Goal: Information Seeking & Learning: Find specific fact

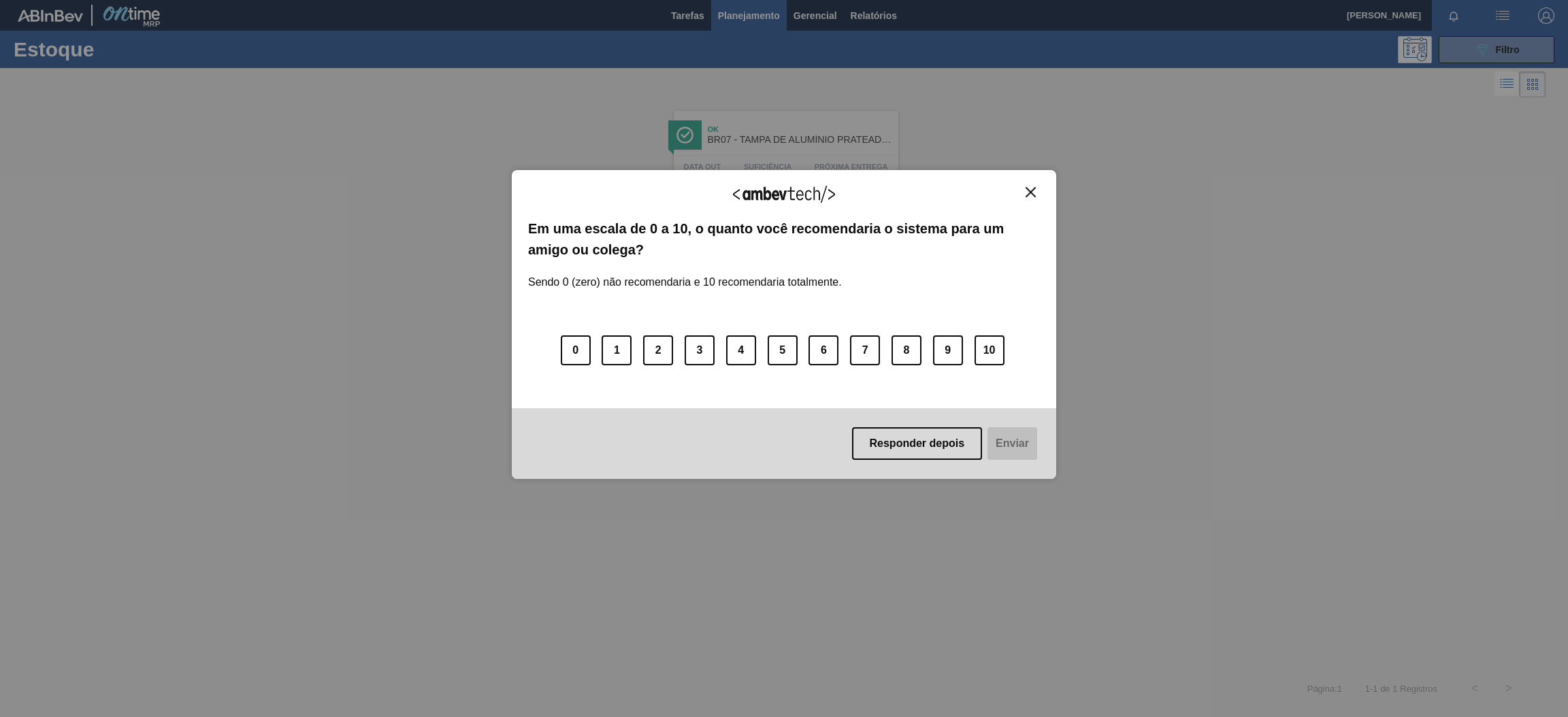
click at [1490, 44] on div "Agradecemos seu feedback! Em uma escala de 0 a 10, o quanto você recomendaria o…" at bounding box center [784, 358] width 1568 height 717
click at [1032, 190] on img "Close" at bounding box center [1031, 192] width 10 height 10
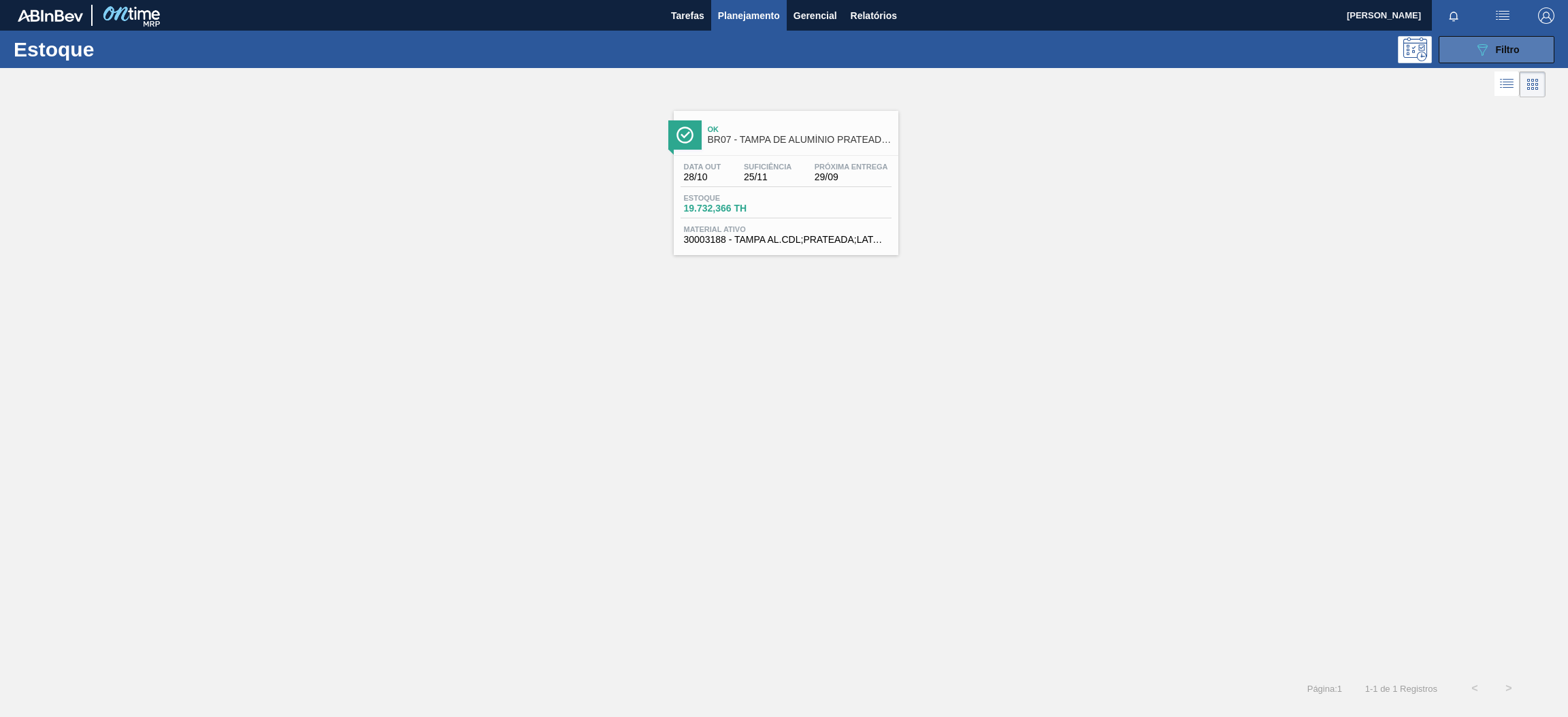
click at [1510, 47] on span "Filtro" at bounding box center [1508, 49] width 24 height 11
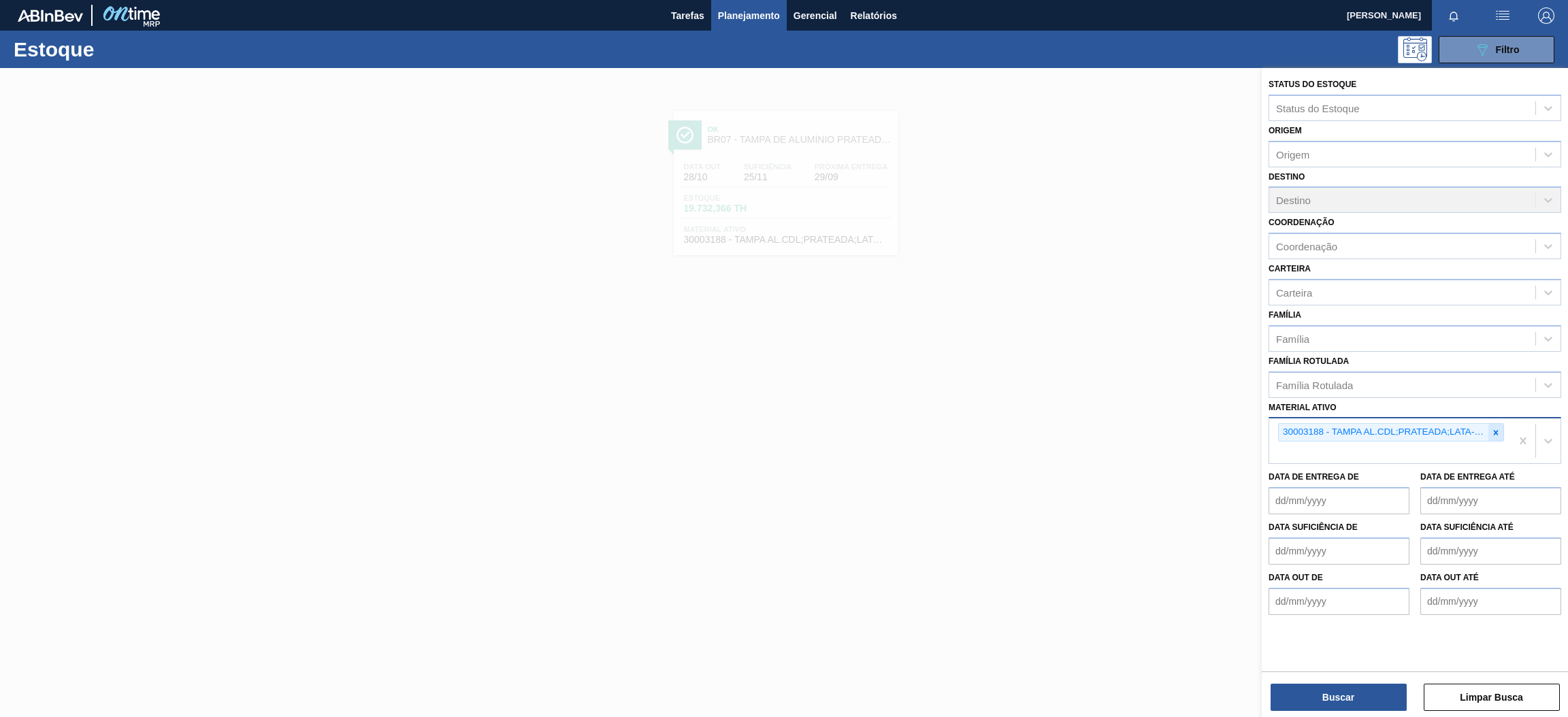
click at [1497, 429] on icon at bounding box center [1496, 433] width 9 height 9
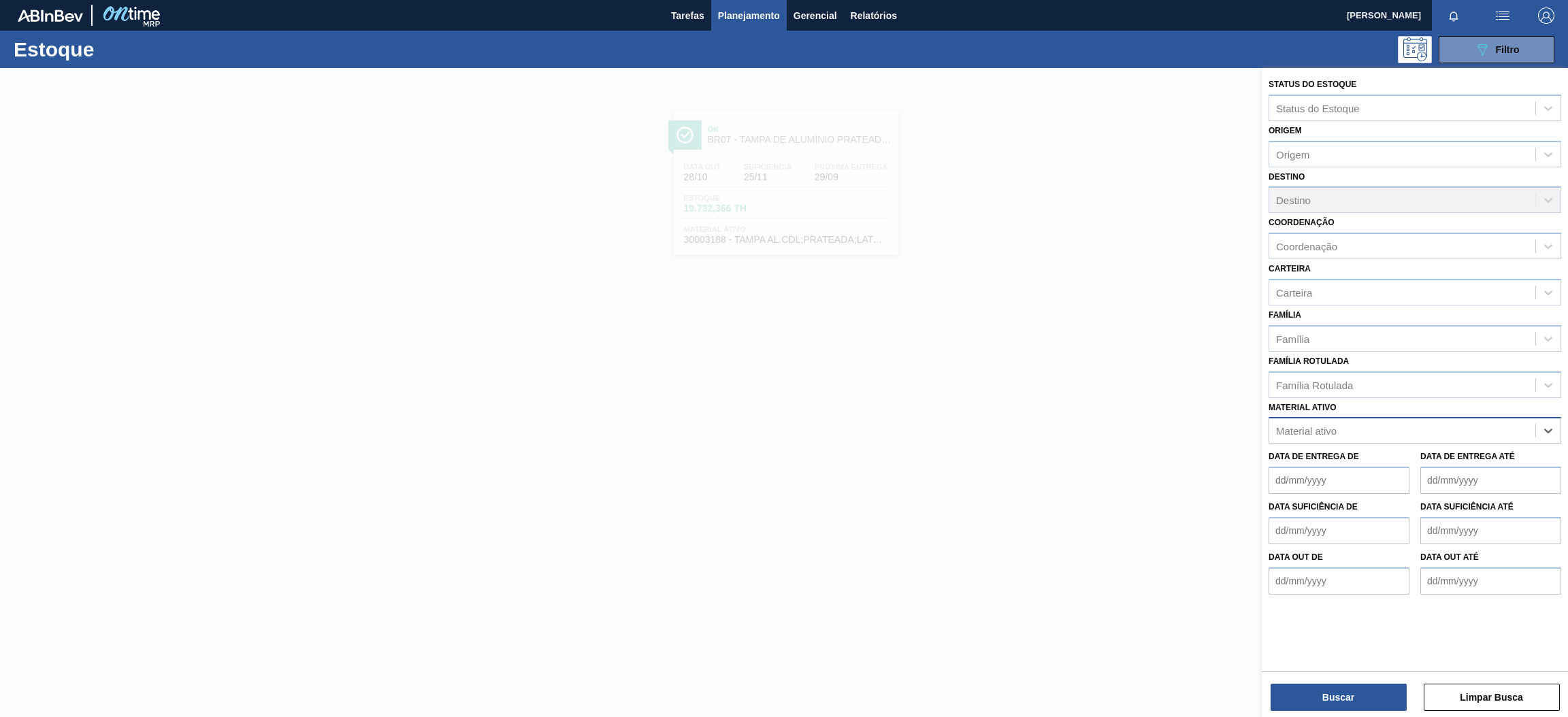
paste ativo "30034312"
type ativo "30034312"
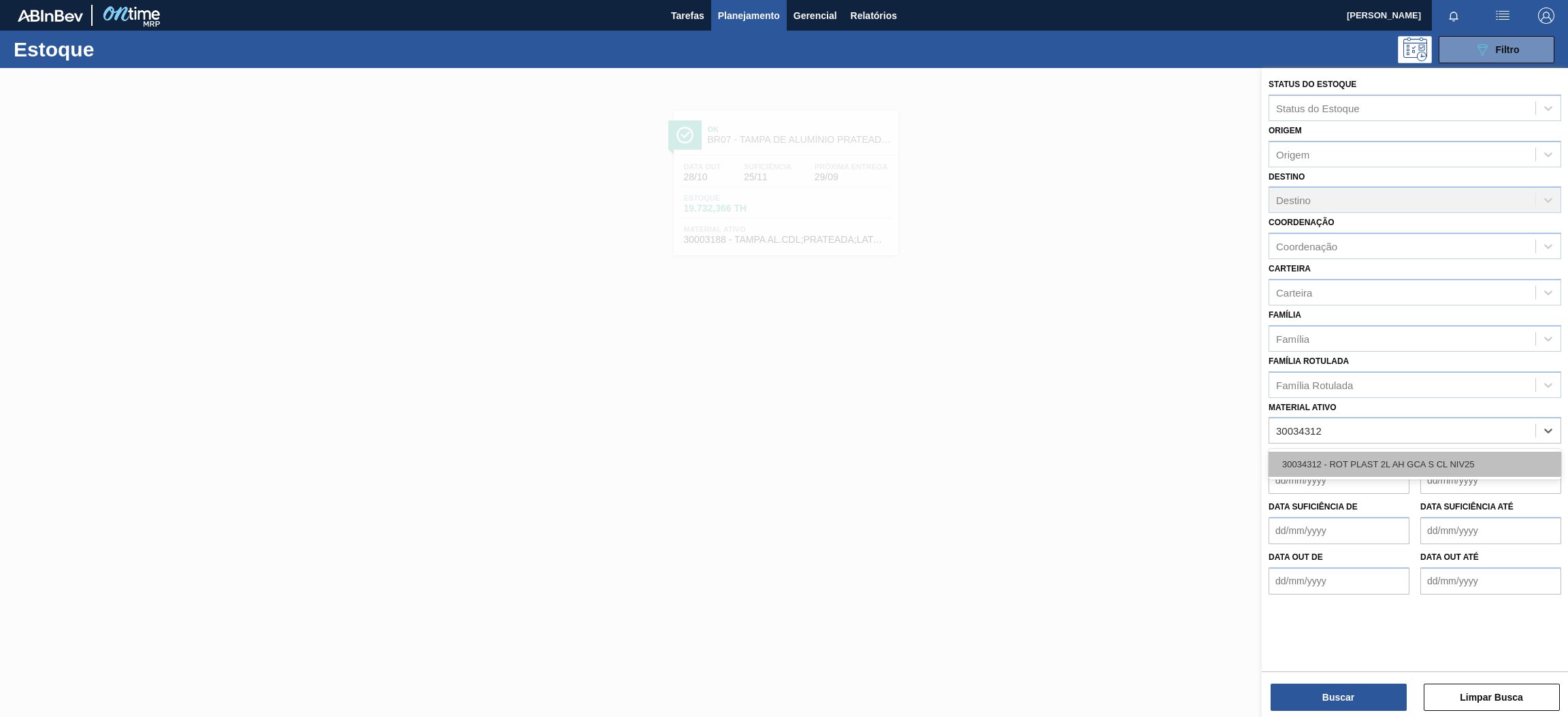
click at [1367, 462] on div "30034312 - ROT PLAST 2L AH GCA S CL NIV25" at bounding box center [1415, 464] width 293 height 25
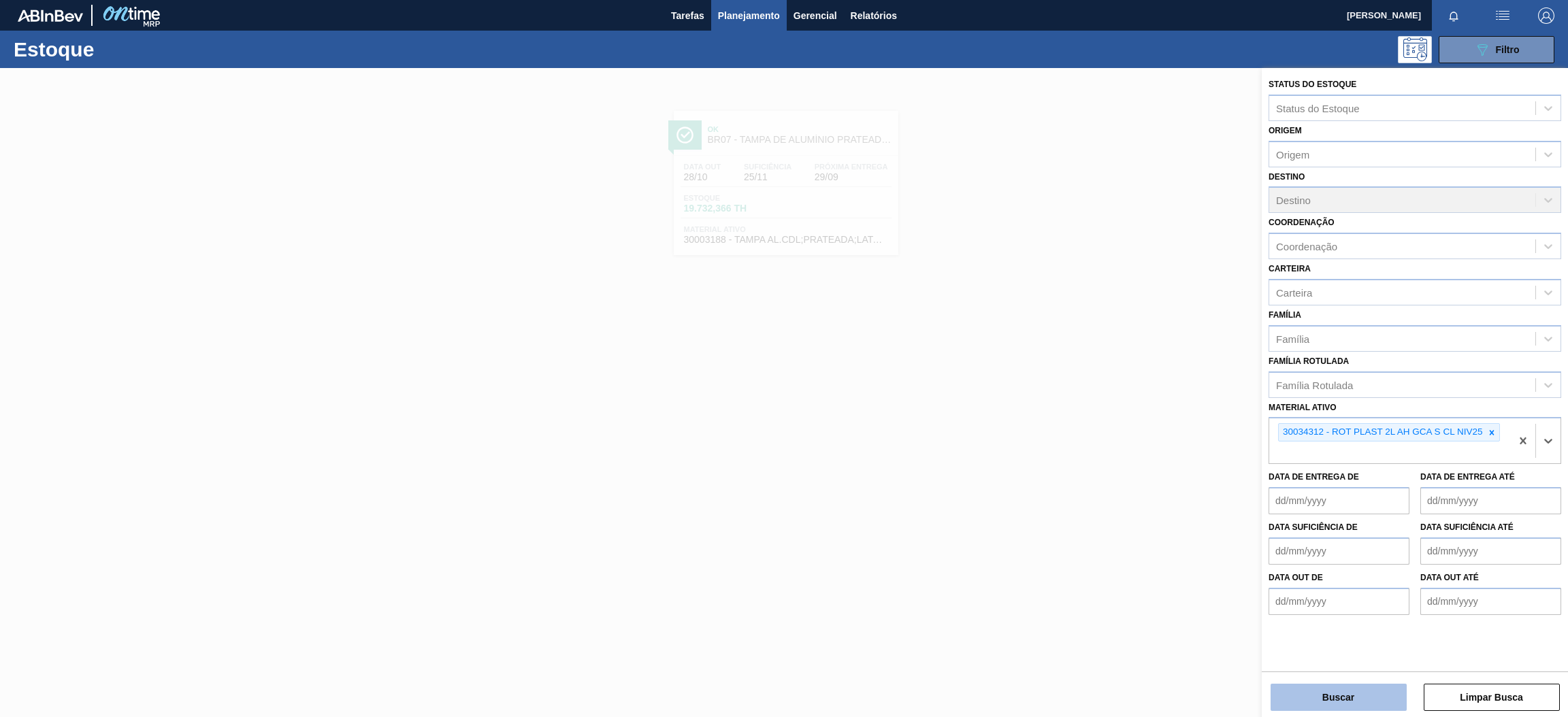
click at [1353, 696] on button "Buscar" at bounding box center [1339, 696] width 136 height 27
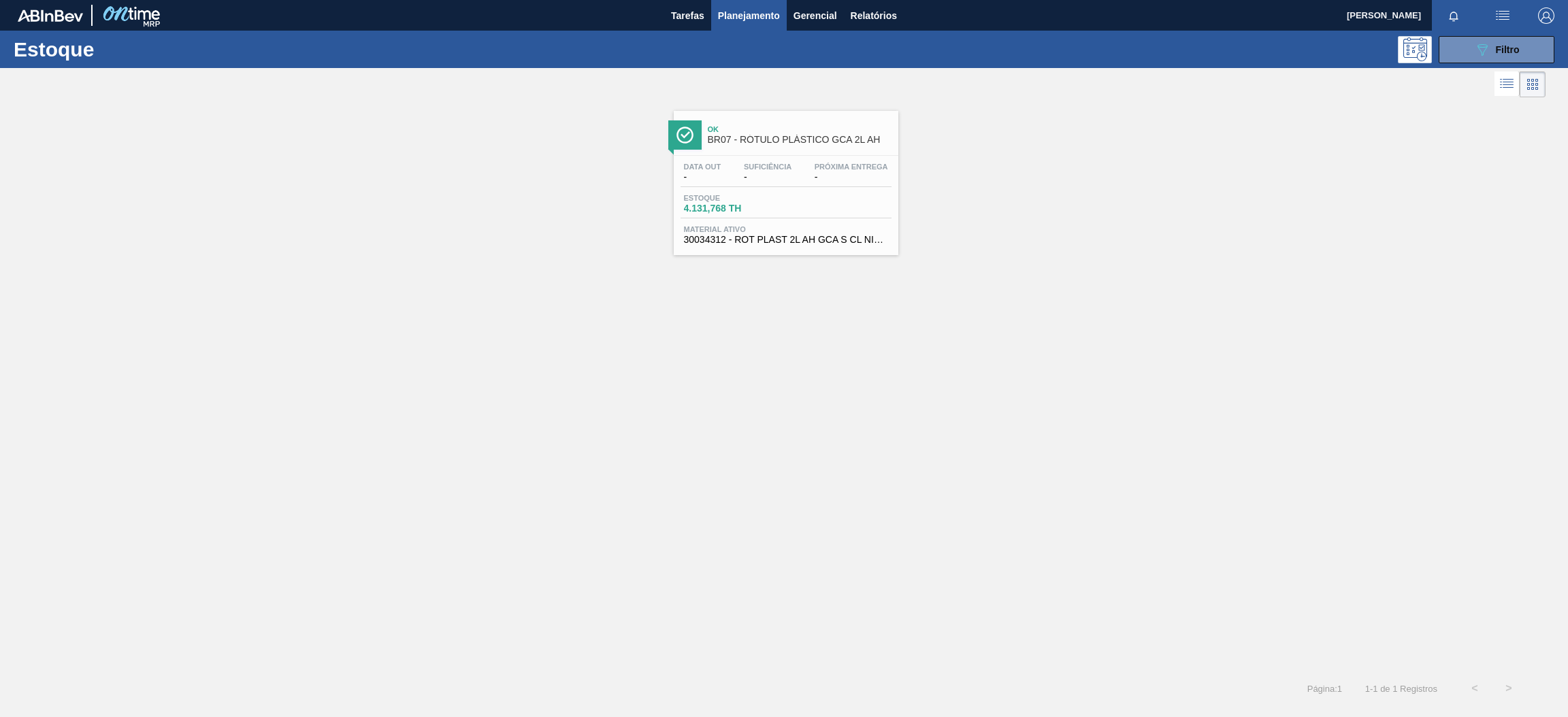
click at [838, 170] on span "Próxima Entrega" at bounding box center [851, 166] width 74 height 8
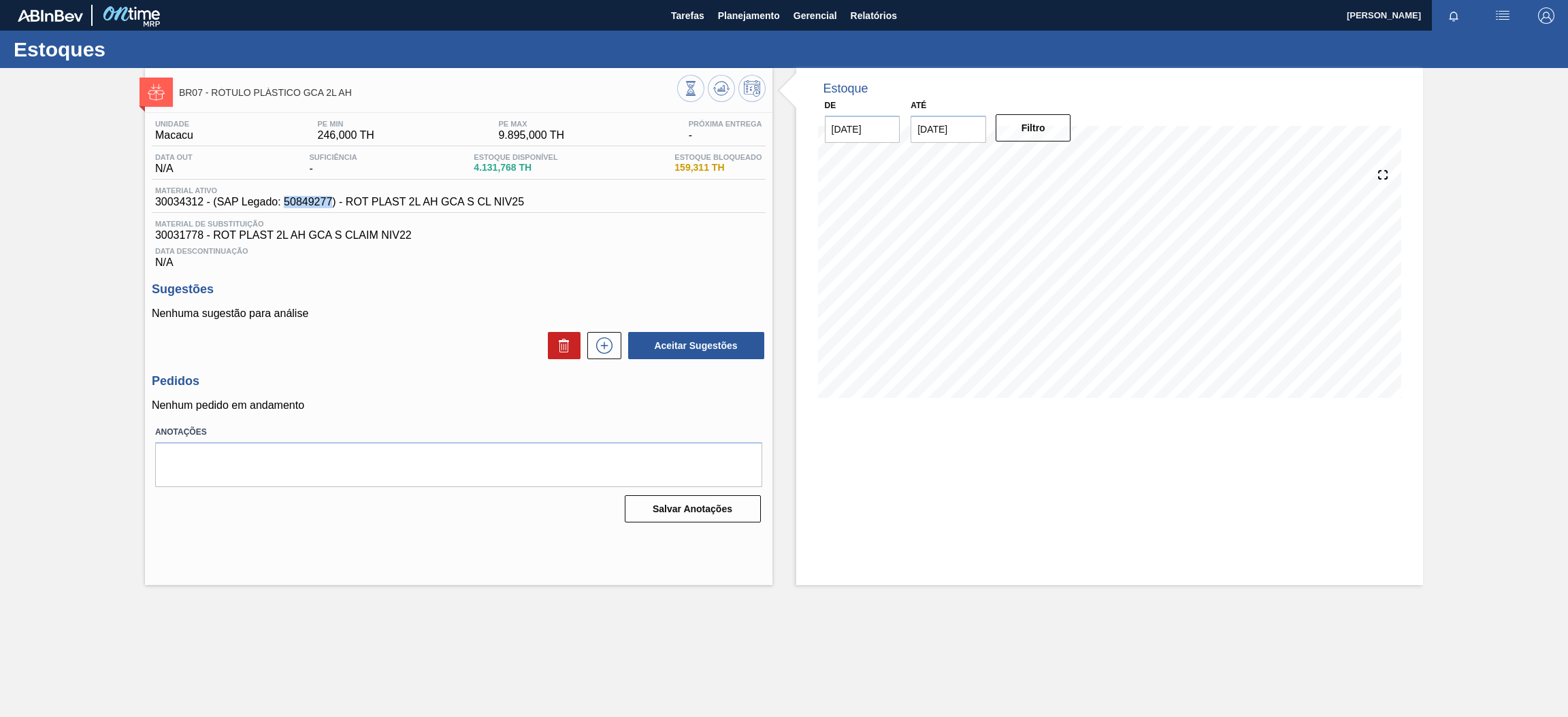
drag, startPoint x: 284, startPoint y: 208, endPoint x: 330, endPoint y: 205, distance: 46.1
click at [330, 205] on span "30034312 - (SAP Legado: 50849277) - ROT PLAST 2L AH GCA S CL NIV25" at bounding box center [340, 201] width 369 height 12
copy span "50849277"
drag, startPoint x: 553, startPoint y: 193, endPoint x: 489, endPoint y: 198, distance: 64.2
click at [489, 198] on div "Material ativo 30034312 - (SAP Legado: 50849277) - ROT PLAST 2L AH GCA S CL NIV…" at bounding box center [459, 200] width 614 height 26
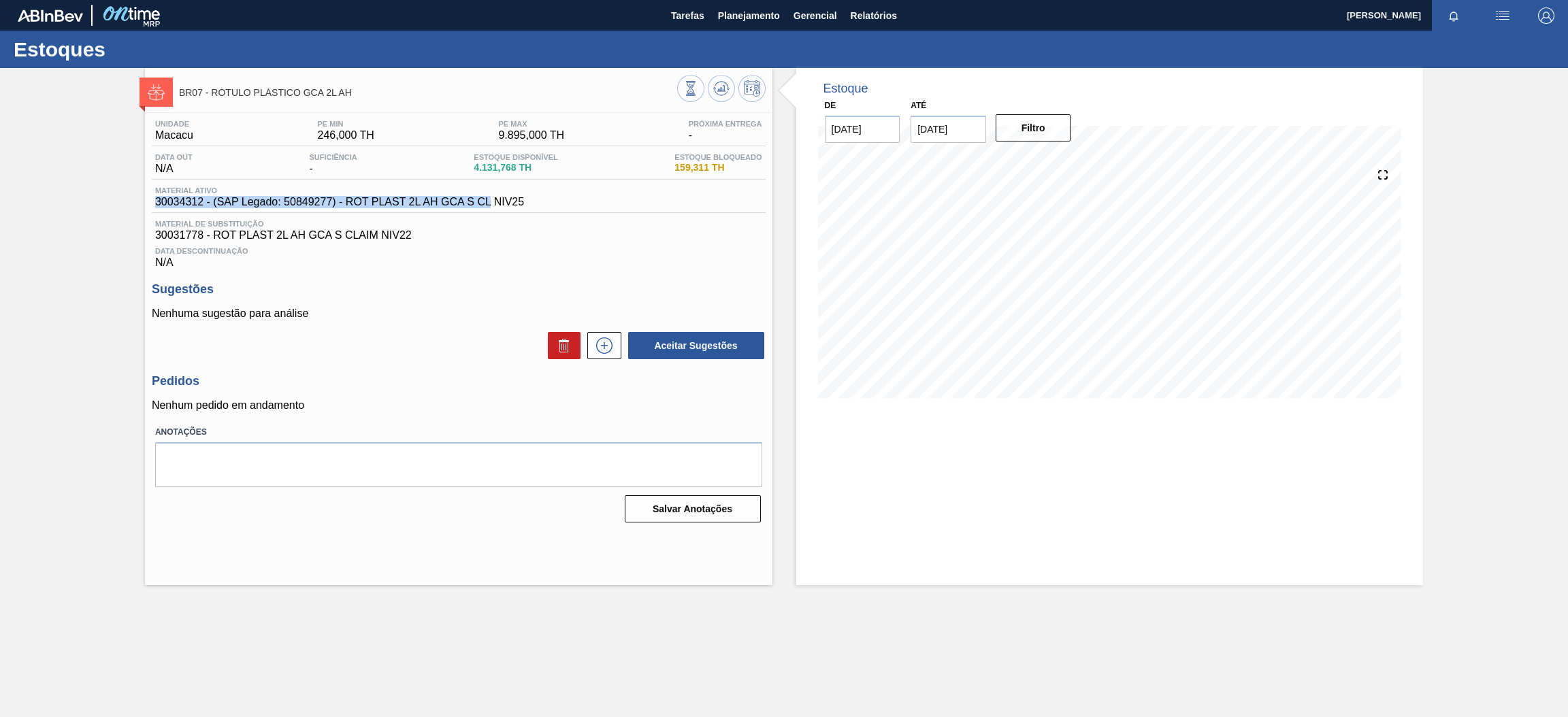
click at [344, 196] on span "30034312 - (SAP Legado: 50849277) - ROT PLAST 2L AH GCA S CL NIV25" at bounding box center [340, 201] width 369 height 12
drag, startPoint x: 346, startPoint y: 202, endPoint x: 521, endPoint y: 208, distance: 175.1
click at [521, 208] on span "30034312 - (SAP Legado: 50849277) - ROT PLAST 2L AH GCA S CL NIV25" at bounding box center [340, 201] width 369 height 12
copy span "ROT PLAST 2L AH GCA S CL NIV25"
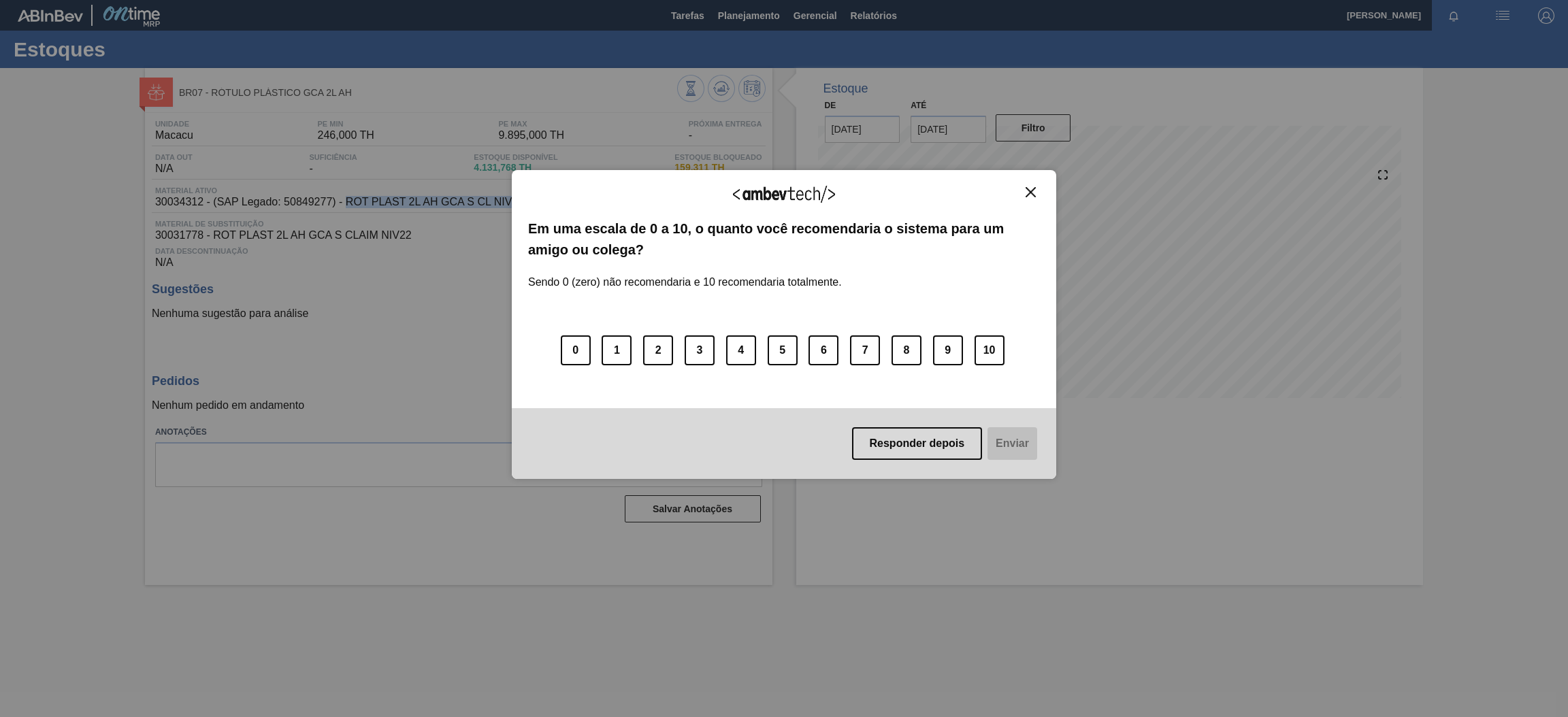
click at [1039, 193] on button "Close" at bounding box center [1031, 192] width 19 height 11
click at [1028, 190] on img "Close" at bounding box center [1031, 192] width 10 height 10
click at [1032, 185] on div "Agradecemos seu feedback! Em uma escala de 0 a 10, o quanto você recomendaria o…" at bounding box center [784, 324] width 545 height 309
click at [1030, 195] on img "Close" at bounding box center [1031, 192] width 10 height 10
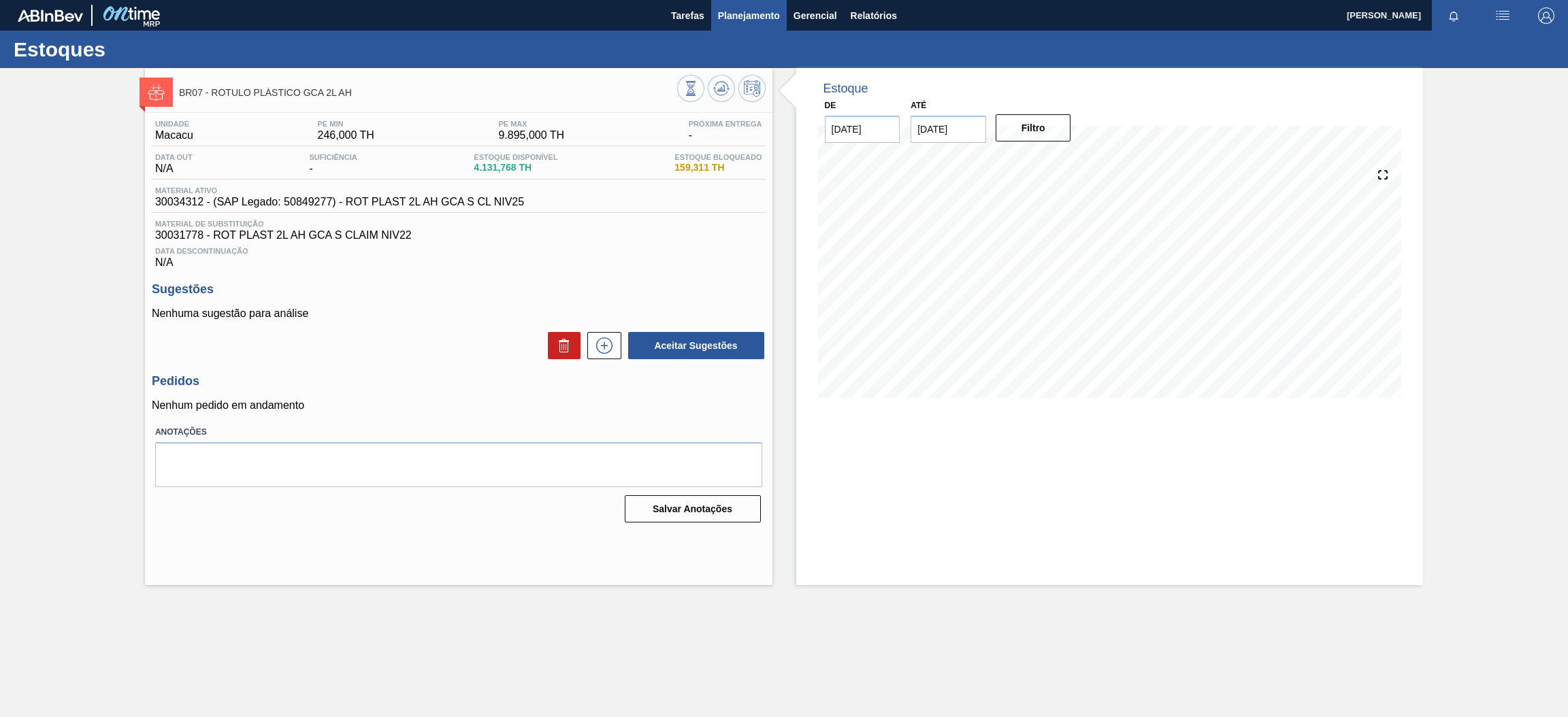
click at [742, 17] on span "Planejamento" at bounding box center [749, 16] width 62 height 17
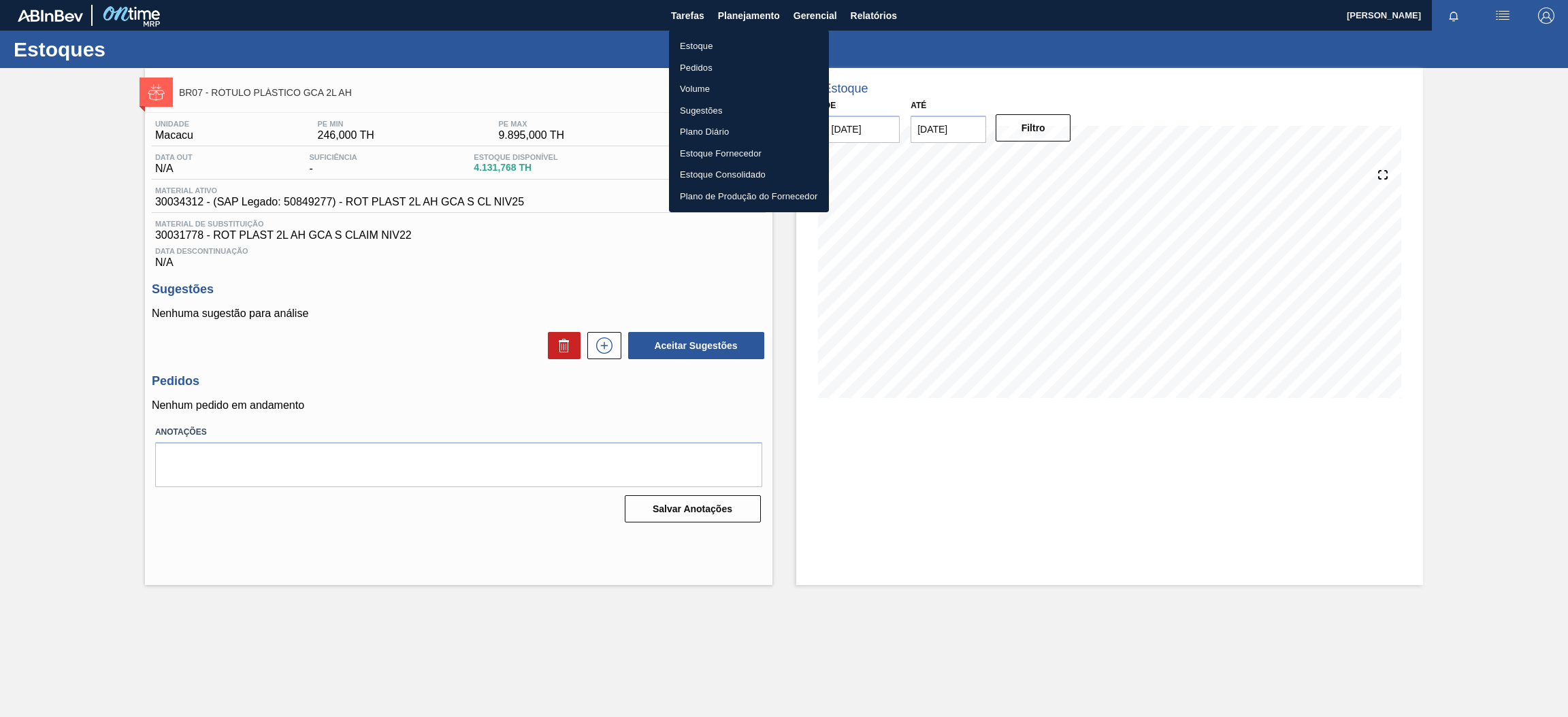
click at [696, 48] on li "Estoque" at bounding box center [748, 46] width 160 height 21
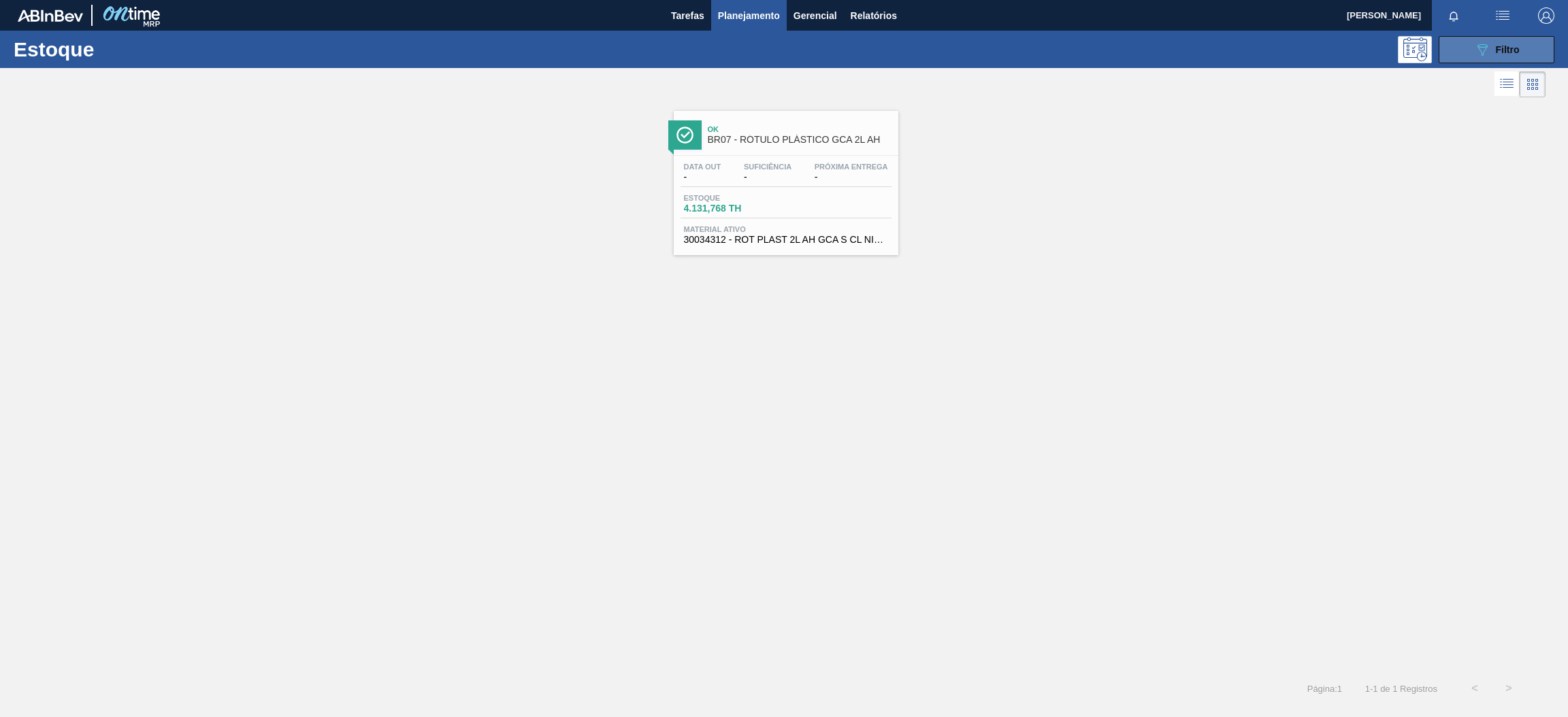
click at [1503, 43] on div "089F7B8B-B2A5-4AFE-B5C0-19BA573D28AC Filtro" at bounding box center [1497, 50] width 46 height 17
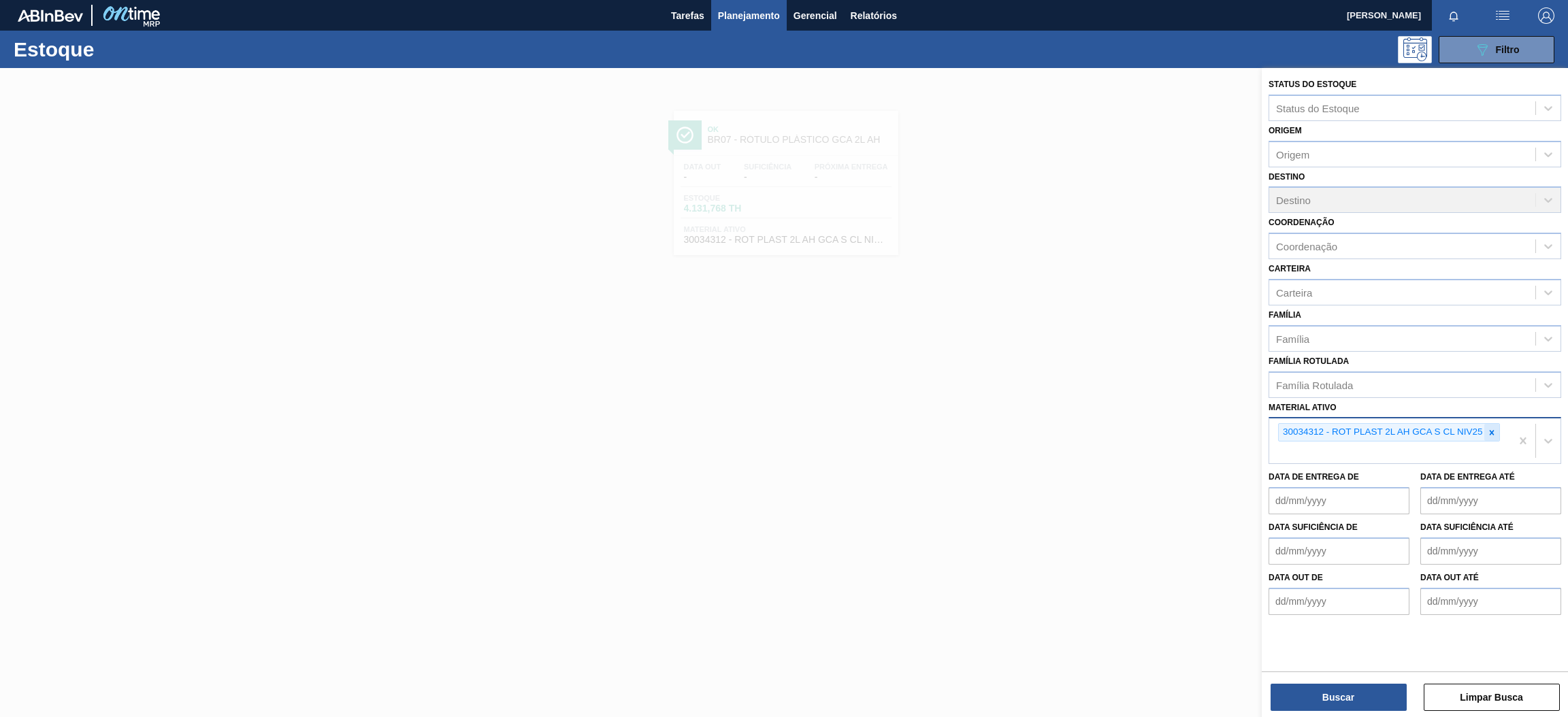
click at [1495, 430] on icon at bounding box center [1492, 433] width 9 height 9
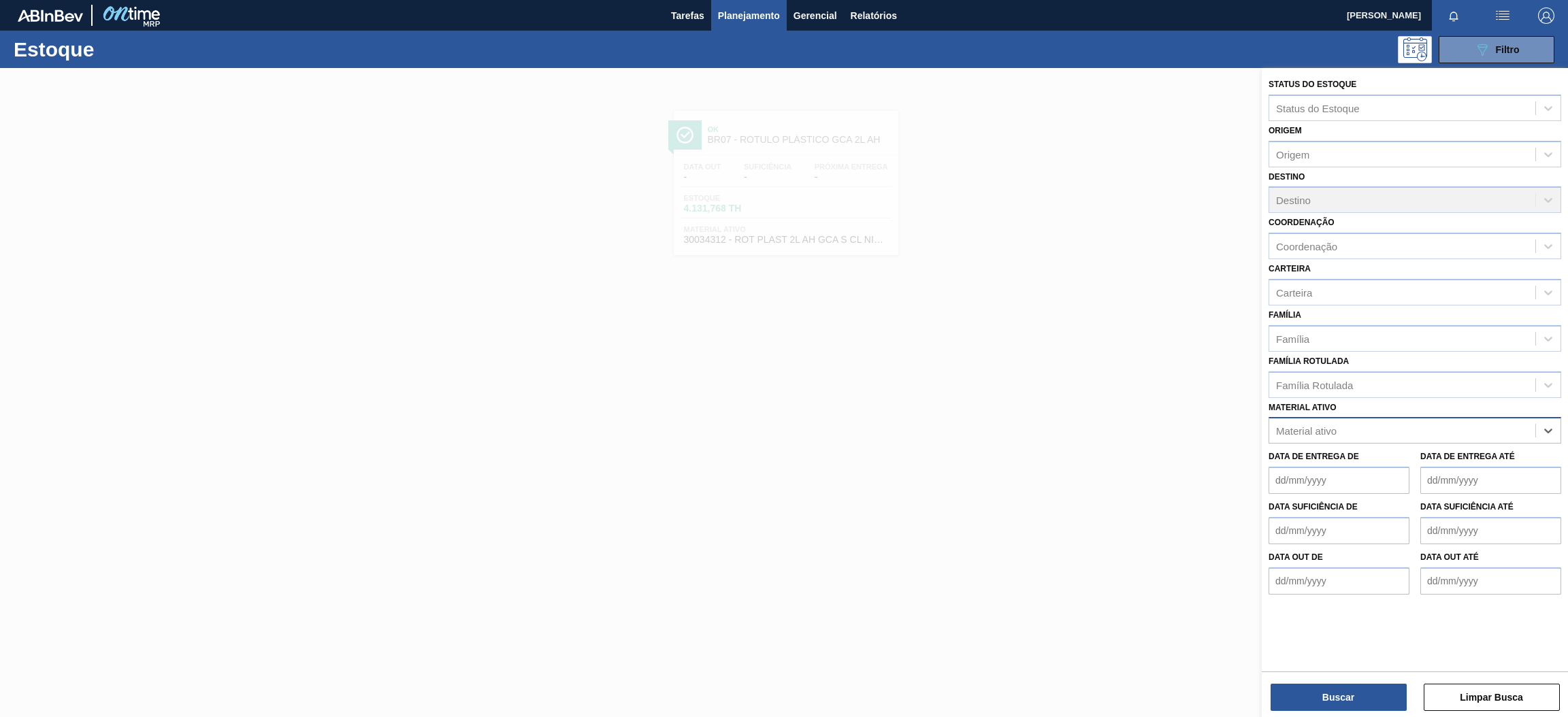
paste ativo "30008614"
type ativo "30008614"
click at [1387, 472] on div "30008614 - FILME CONTR. LISO 620X45 MICRAS" at bounding box center [1415, 464] width 293 height 25
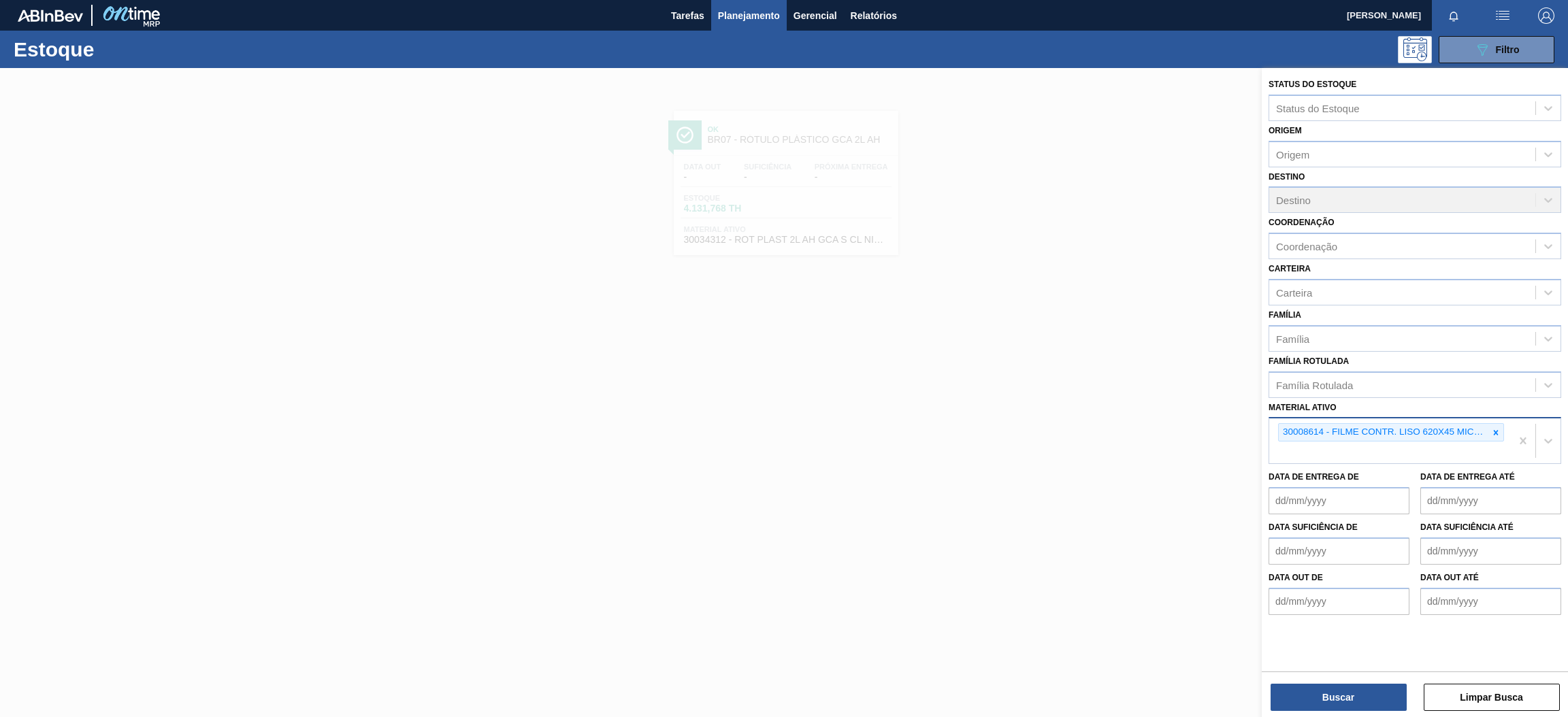
click at [1346, 678] on div "Buscar Limpar Busca" at bounding box center [1415, 690] width 306 height 38
click at [1339, 694] on button "Buscar" at bounding box center [1339, 696] width 136 height 27
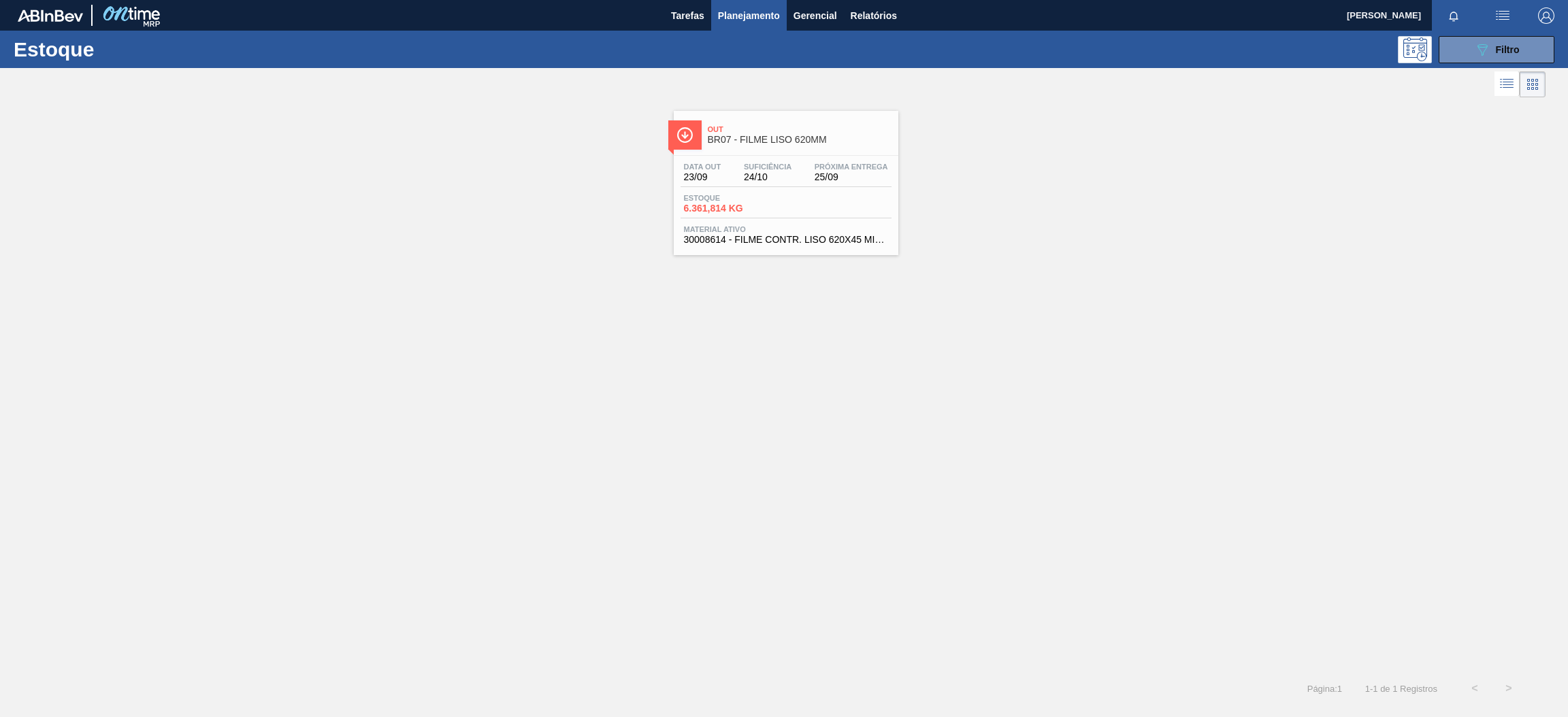
click at [756, 132] on span "Out" at bounding box center [799, 129] width 184 height 8
